Goal: Task Accomplishment & Management: Use online tool/utility

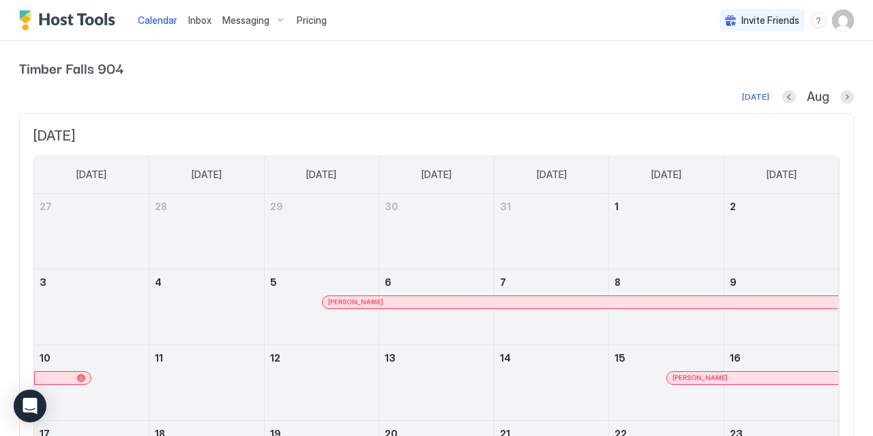
click at [322, 23] on span "Pricing" at bounding box center [312, 20] width 30 height 12
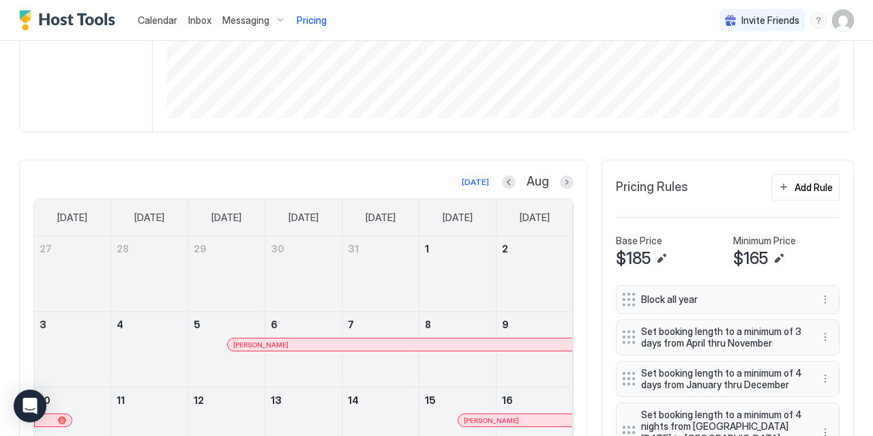
scroll to position [262, 0]
click at [836, 175] on button "Add Rule" at bounding box center [805, 186] width 68 height 27
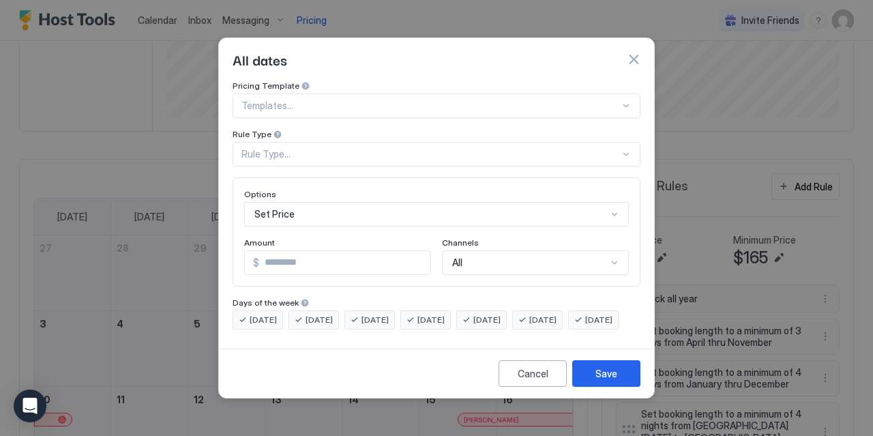
click at [396, 93] on div "Templates..." at bounding box center [436, 105] width 408 height 25
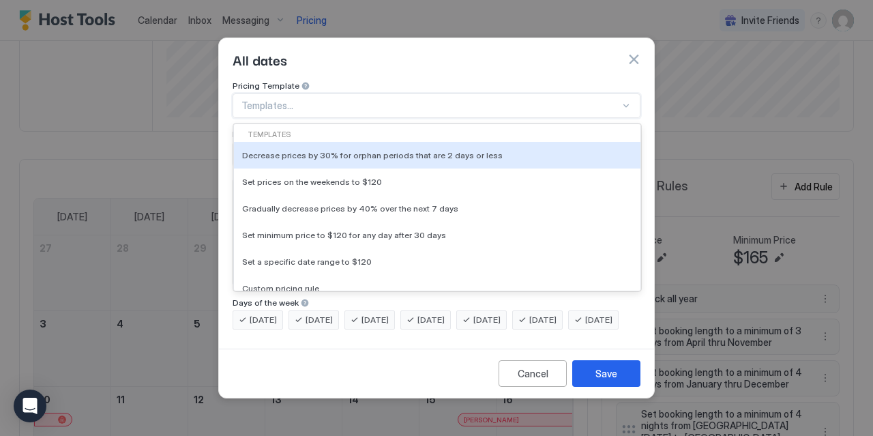
click at [396, 100] on div at bounding box center [430, 106] width 378 height 12
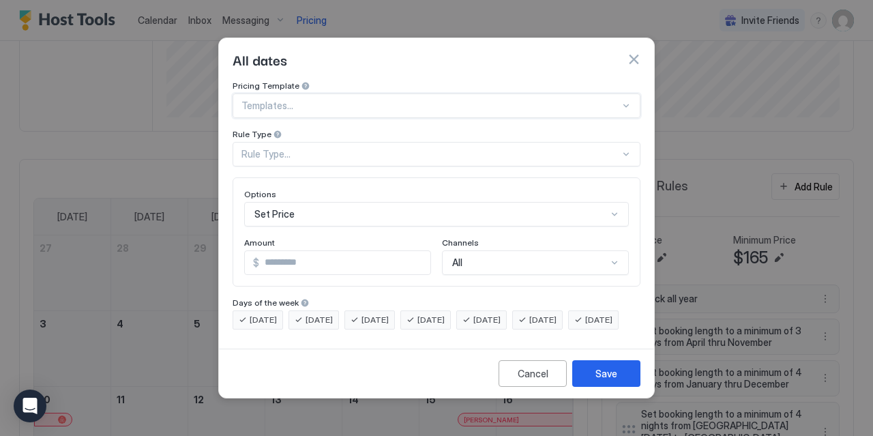
click at [399, 100] on div at bounding box center [430, 106] width 378 height 12
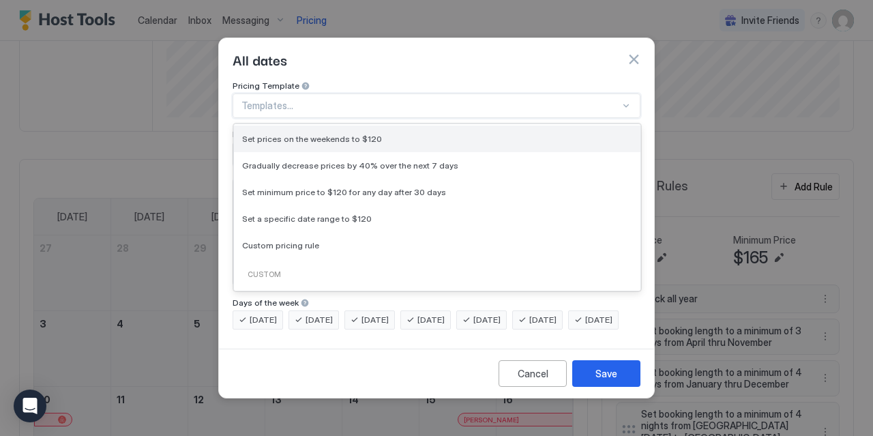
scroll to position [0, 0]
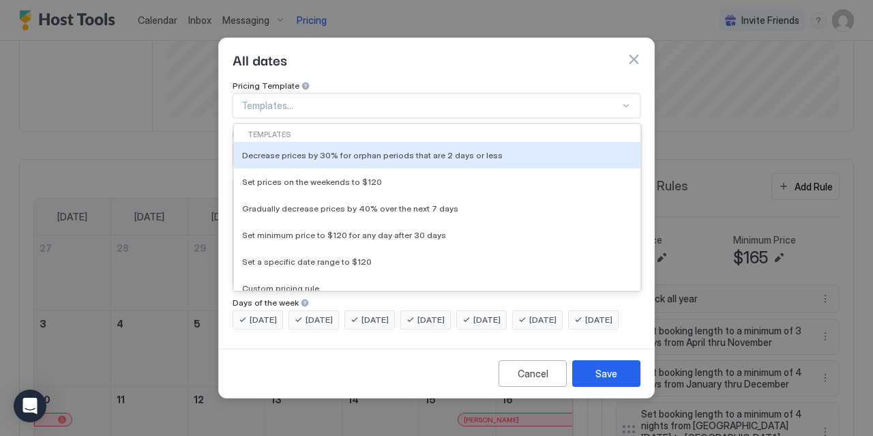
click at [406, 65] on div "All dates" at bounding box center [436, 59] width 435 height 42
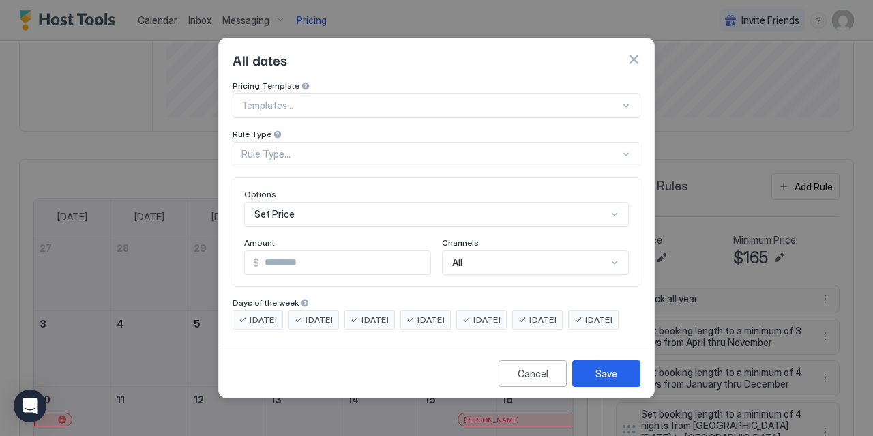
click at [387, 149] on div "Rule Type..." at bounding box center [436, 154] width 408 height 25
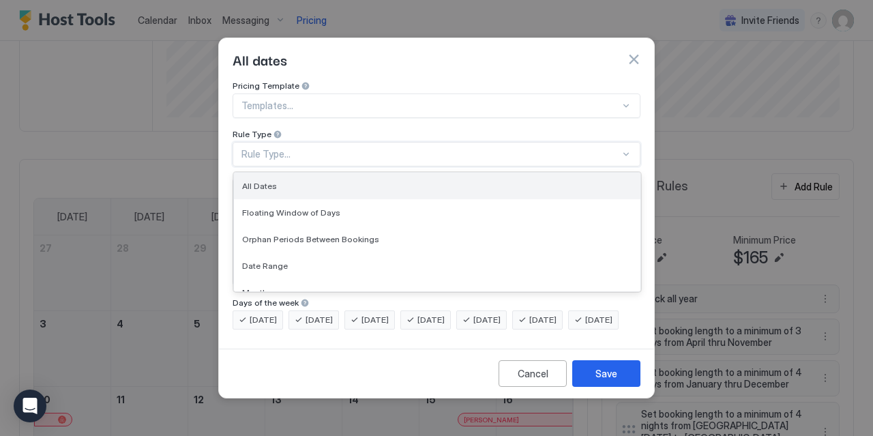
click at [339, 181] on div "All Dates" at bounding box center [437, 186] width 390 height 10
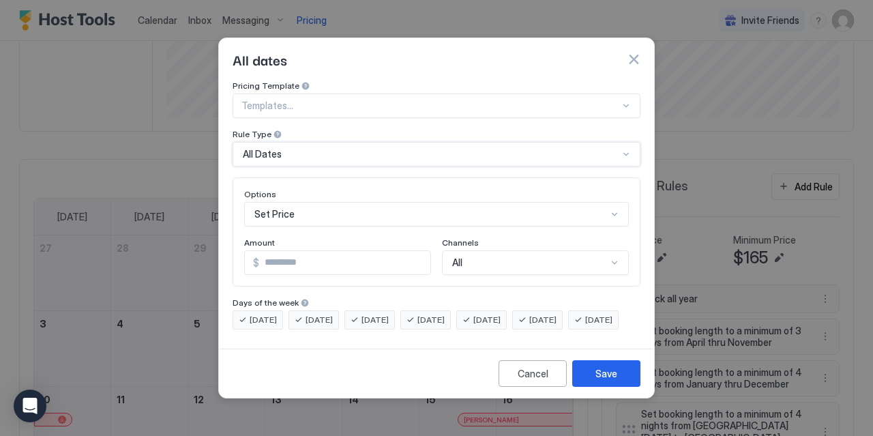
click at [370, 202] on div "Set Price" at bounding box center [436, 214] width 384 height 25
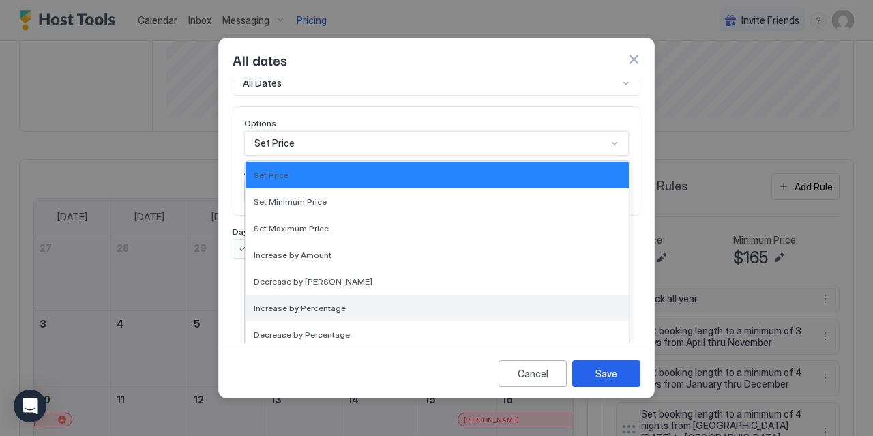
click at [370, 303] on div "Increase by Percentage" at bounding box center [437, 308] width 367 height 10
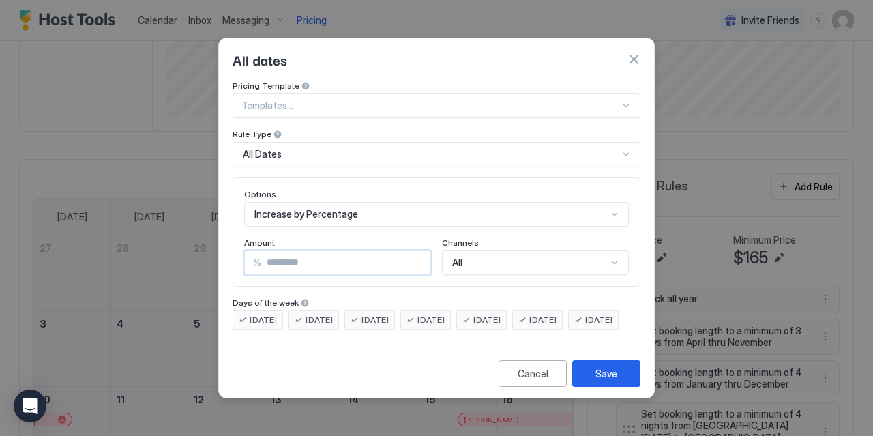
drag, startPoint x: 368, startPoint y: 247, endPoint x: 279, endPoint y: 229, distance: 90.4
click at [279, 251] on input "*" at bounding box center [345, 262] width 169 height 23
type input "*"
type input "**"
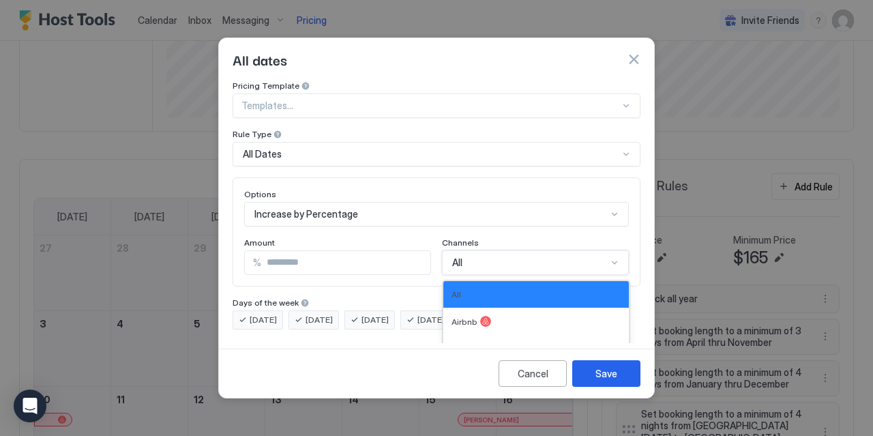
click at [509, 256] on div "All" at bounding box center [529, 262] width 155 height 12
click at [496, 307] on div "Airbnb" at bounding box center [535, 320] width 185 height 27
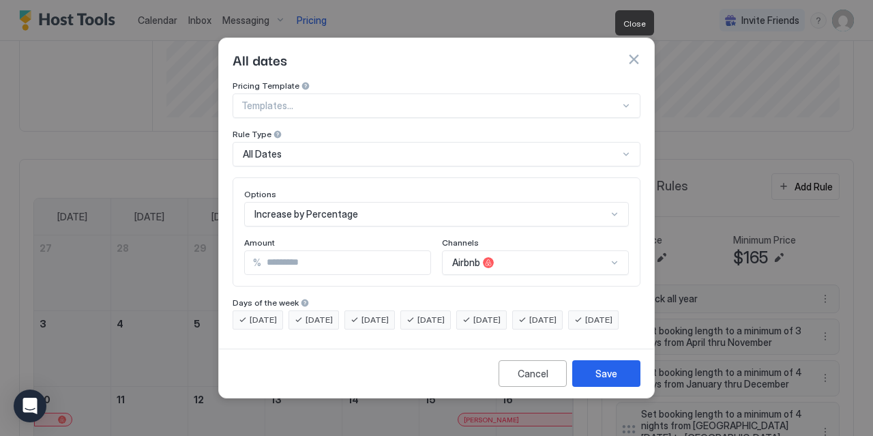
click at [633, 52] on button "button" at bounding box center [633, 59] width 14 height 14
